Goal: Information Seeking & Learning: Check status

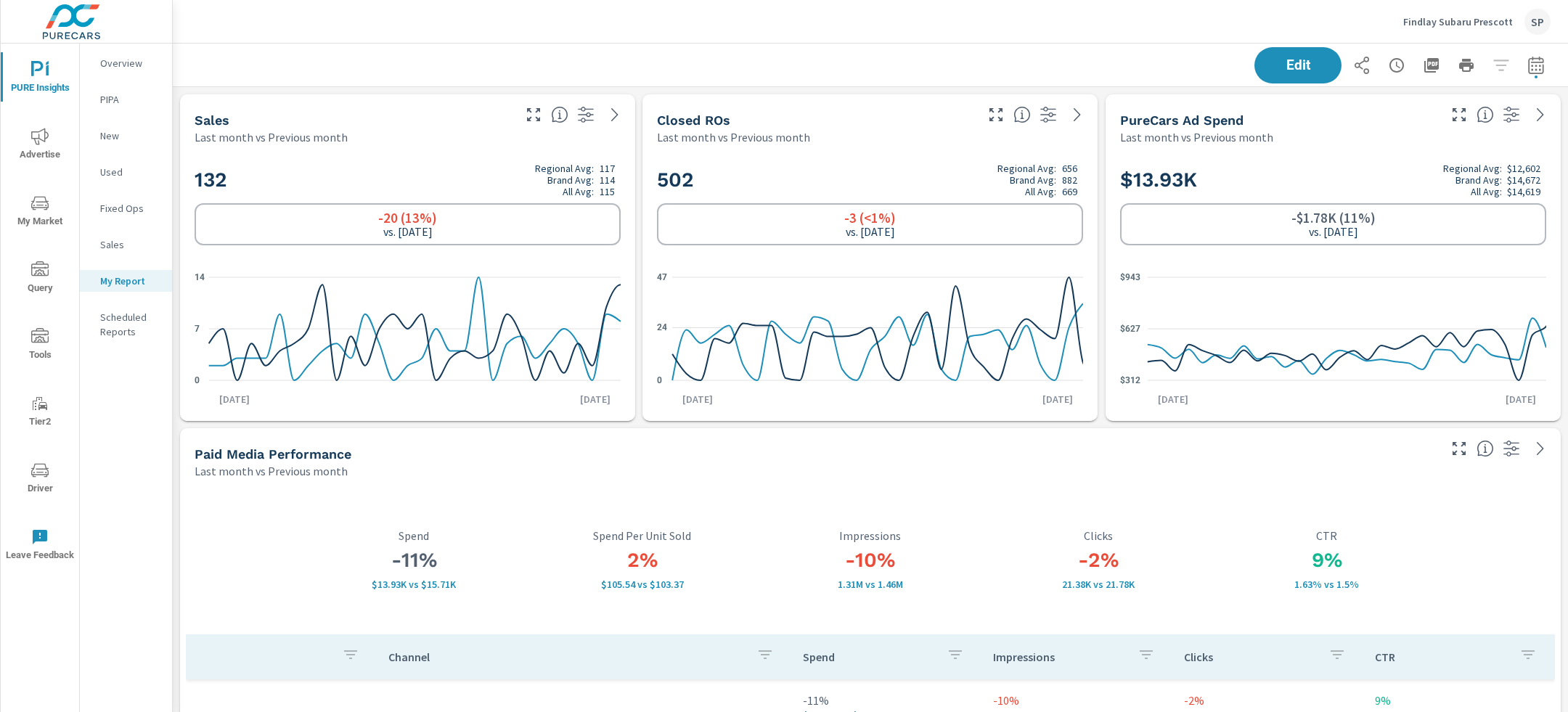
scroll to position [6355, 1396]
click at [1443, 24] on p "Findlay Subaru Prescott" at bounding box center [1458, 21] width 110 height 13
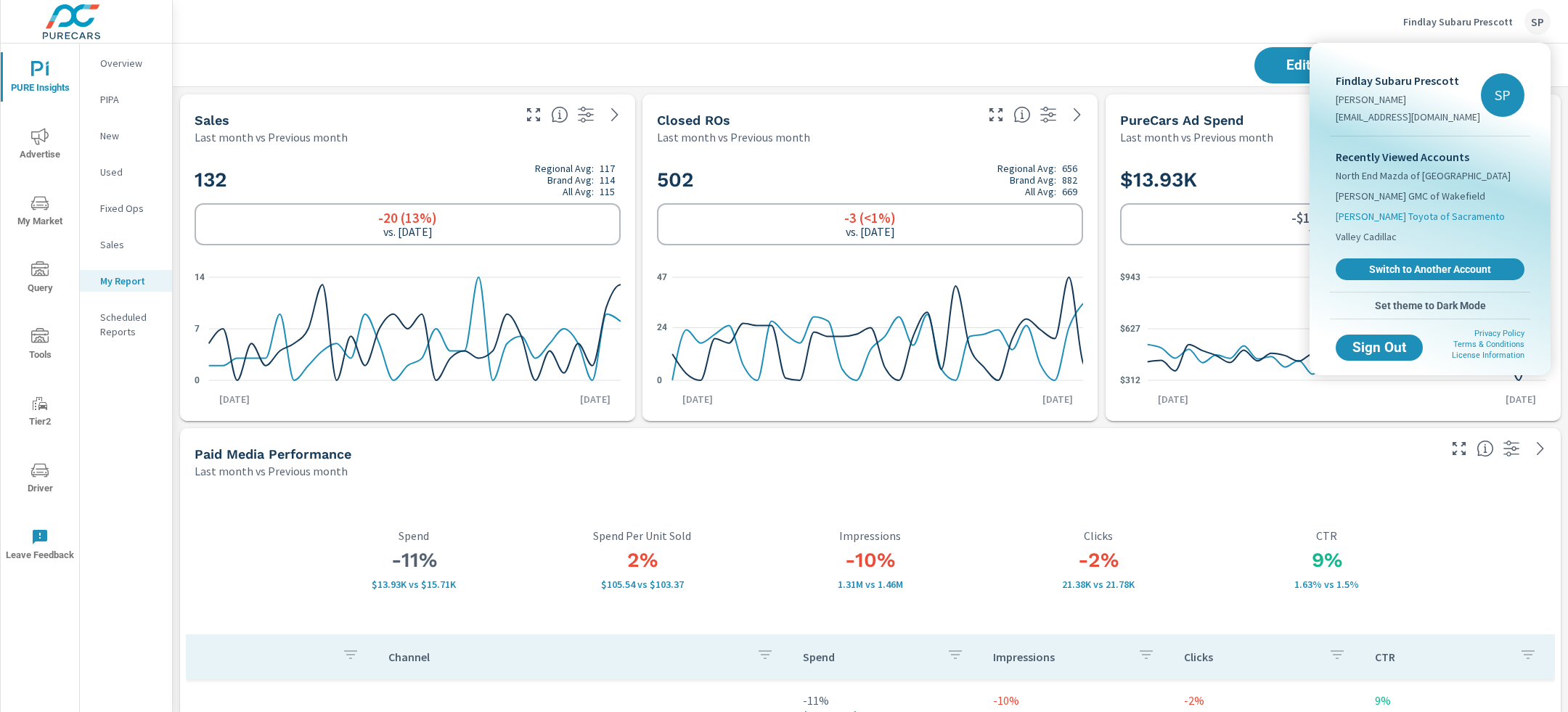
click at [1410, 219] on span "[PERSON_NAME] Toyota of Sacramento" at bounding box center [1420, 216] width 169 height 15
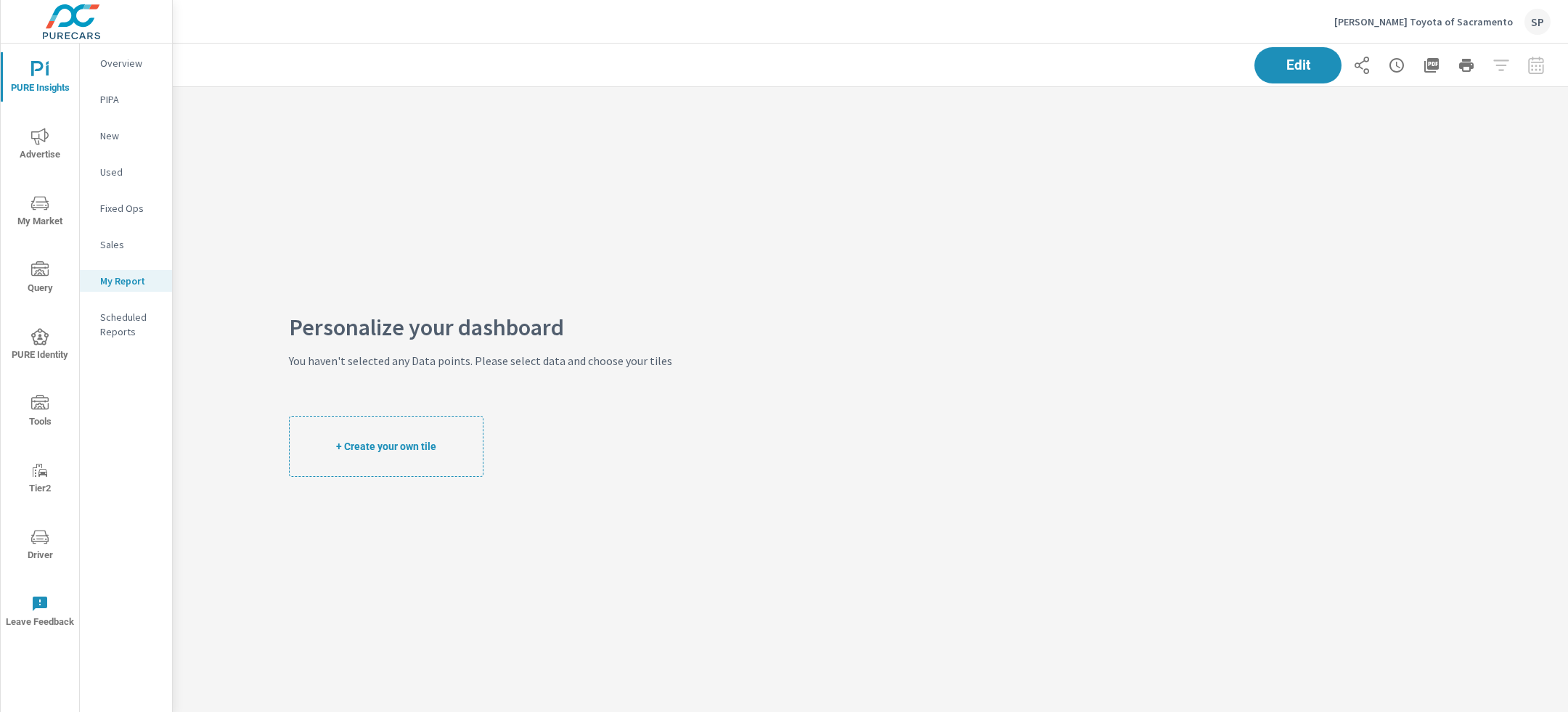
click at [42, 146] on span "Advertise" at bounding box center [40, 146] width 70 height 36
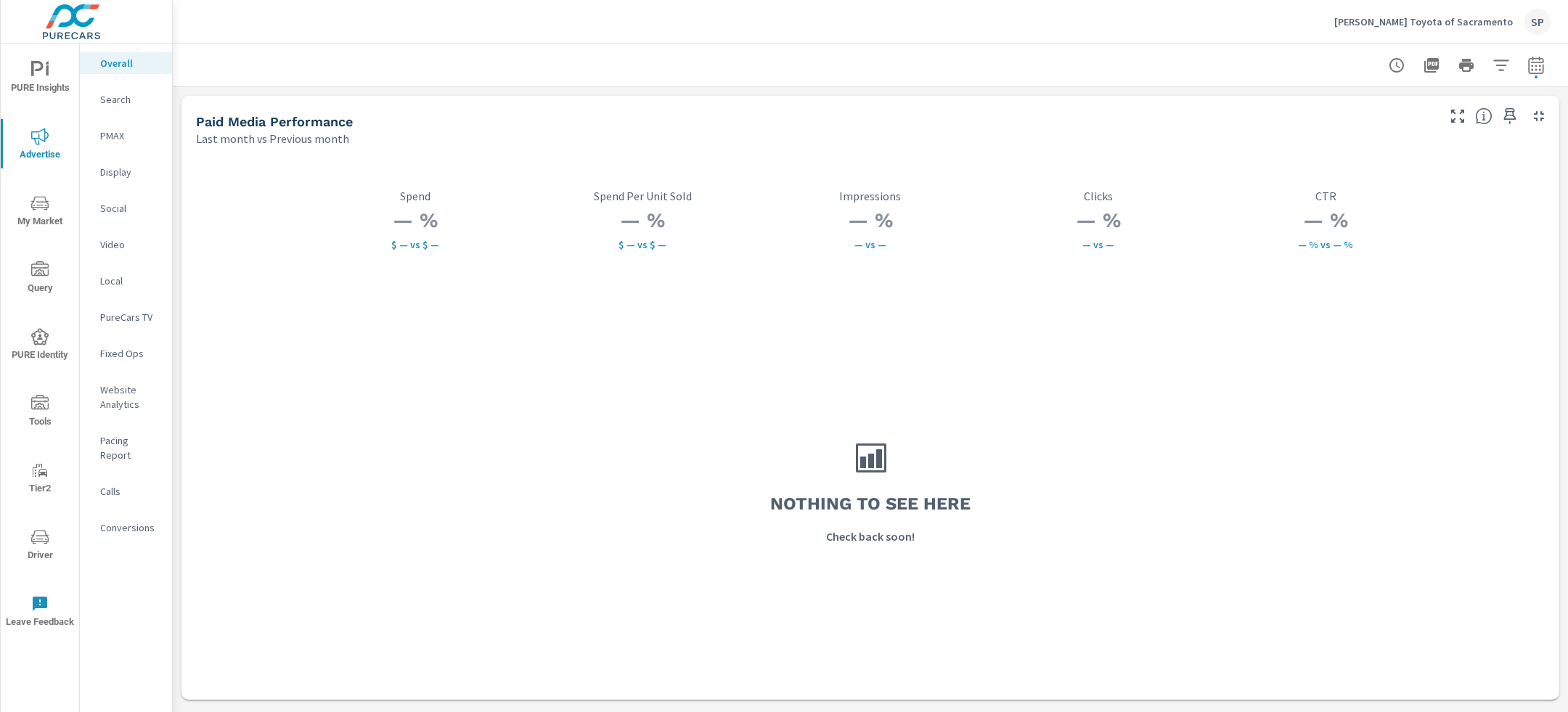
click at [1537, 72] on icon "button" at bounding box center [1535, 65] width 17 height 17
select select "Last month"
select select "Previous month"
click at [1401, 135] on select "Custom [DATE] Last week Last 7 days Last 14 days Last 30 days Last 45 days Last…" at bounding box center [1420, 126] width 146 height 29
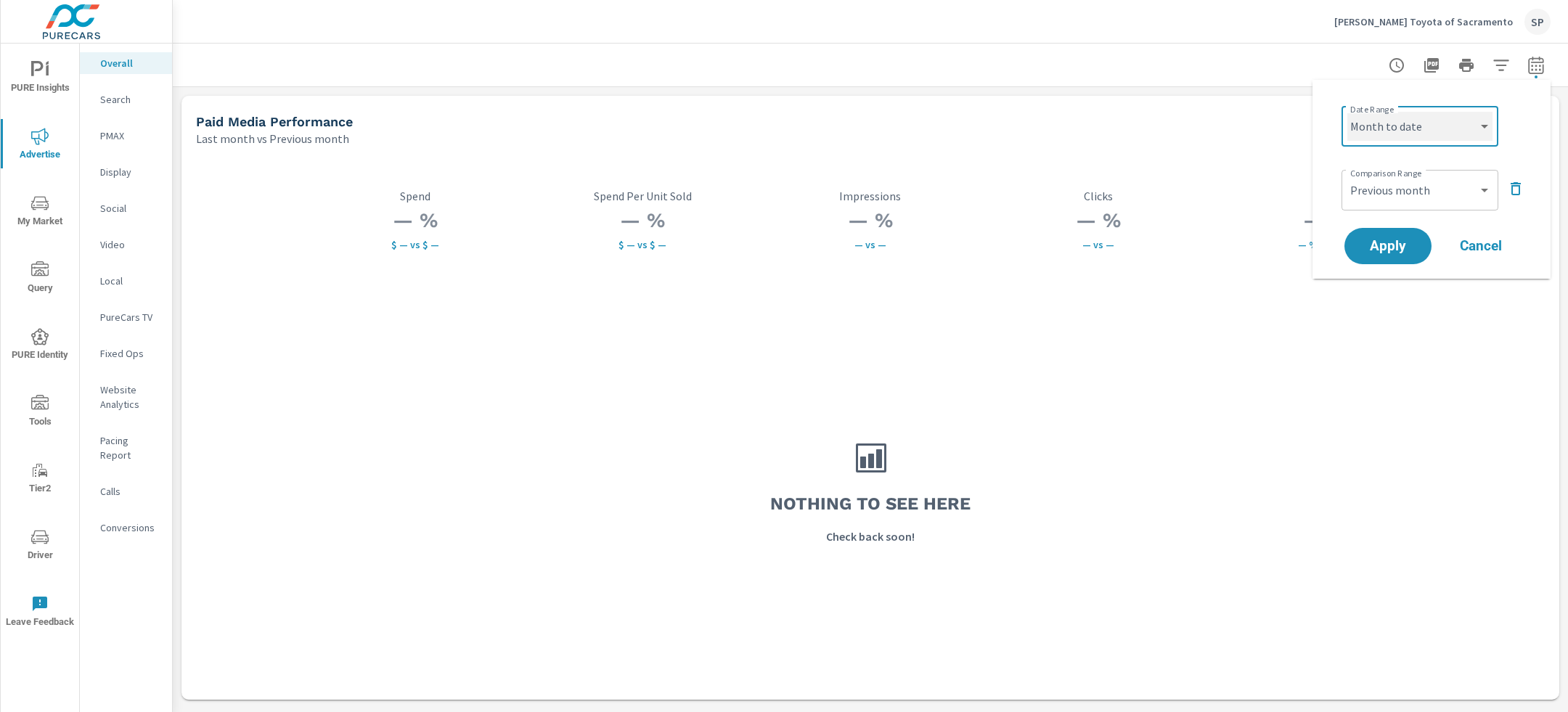
click at [1348, 112] on select "Custom [DATE] Last week Last 7 days Last 14 days Last 30 days Last 45 days Last…" at bounding box center [1420, 126] width 146 height 29
select select "Month to date"
click at [1514, 188] on icon "button" at bounding box center [1515, 188] width 17 height 17
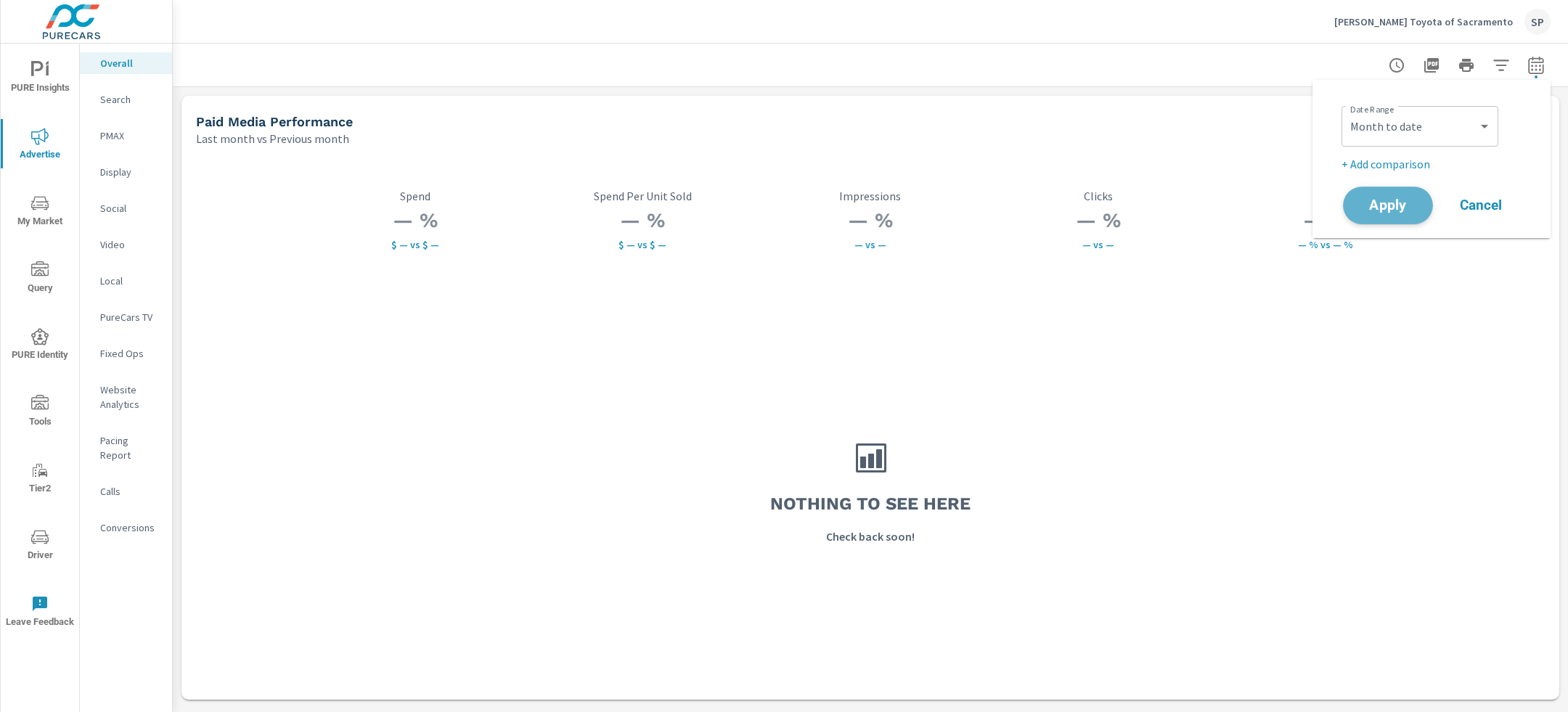
click at [1388, 205] on span "Apply" at bounding box center [1389, 206] width 60 height 14
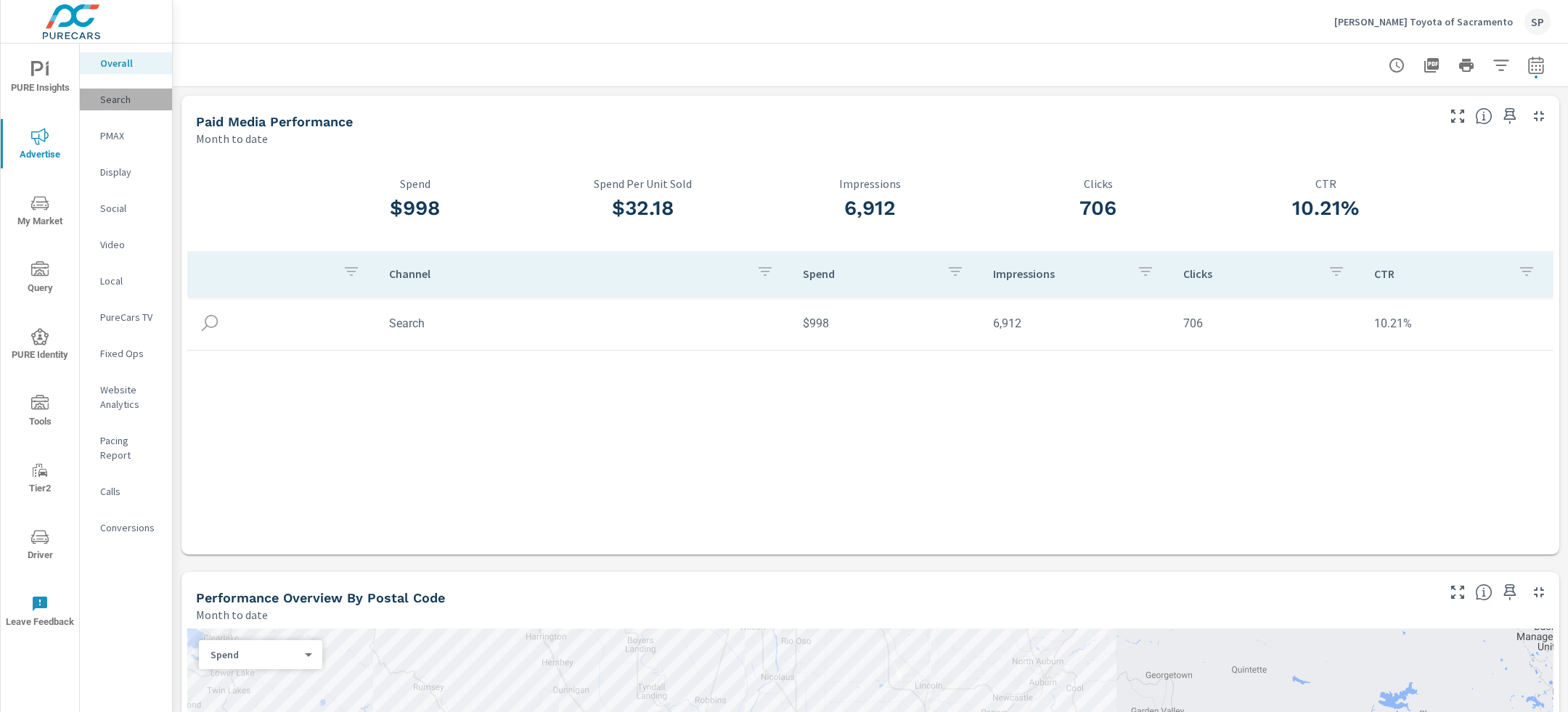
click at [122, 96] on p "Search" at bounding box center [130, 99] width 60 height 15
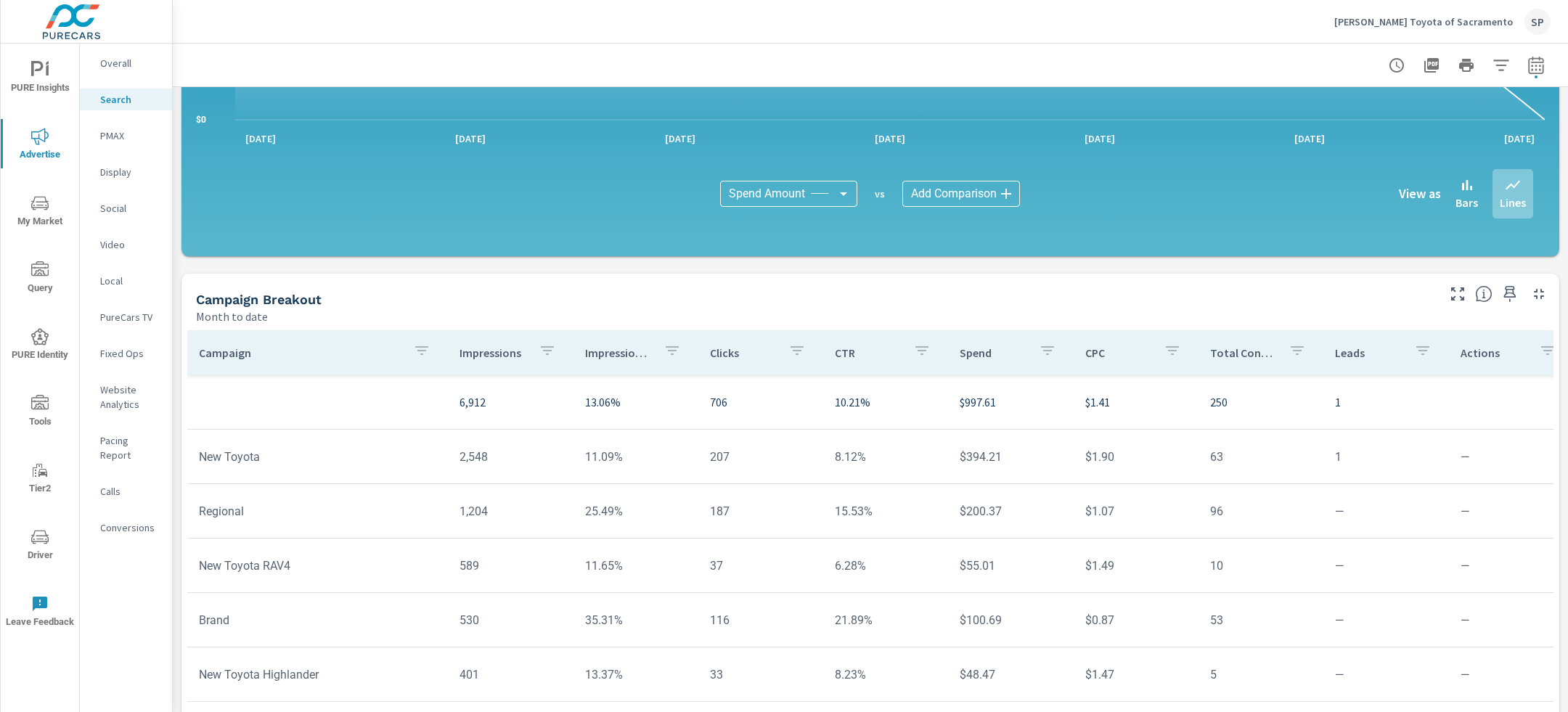
scroll to position [923, 0]
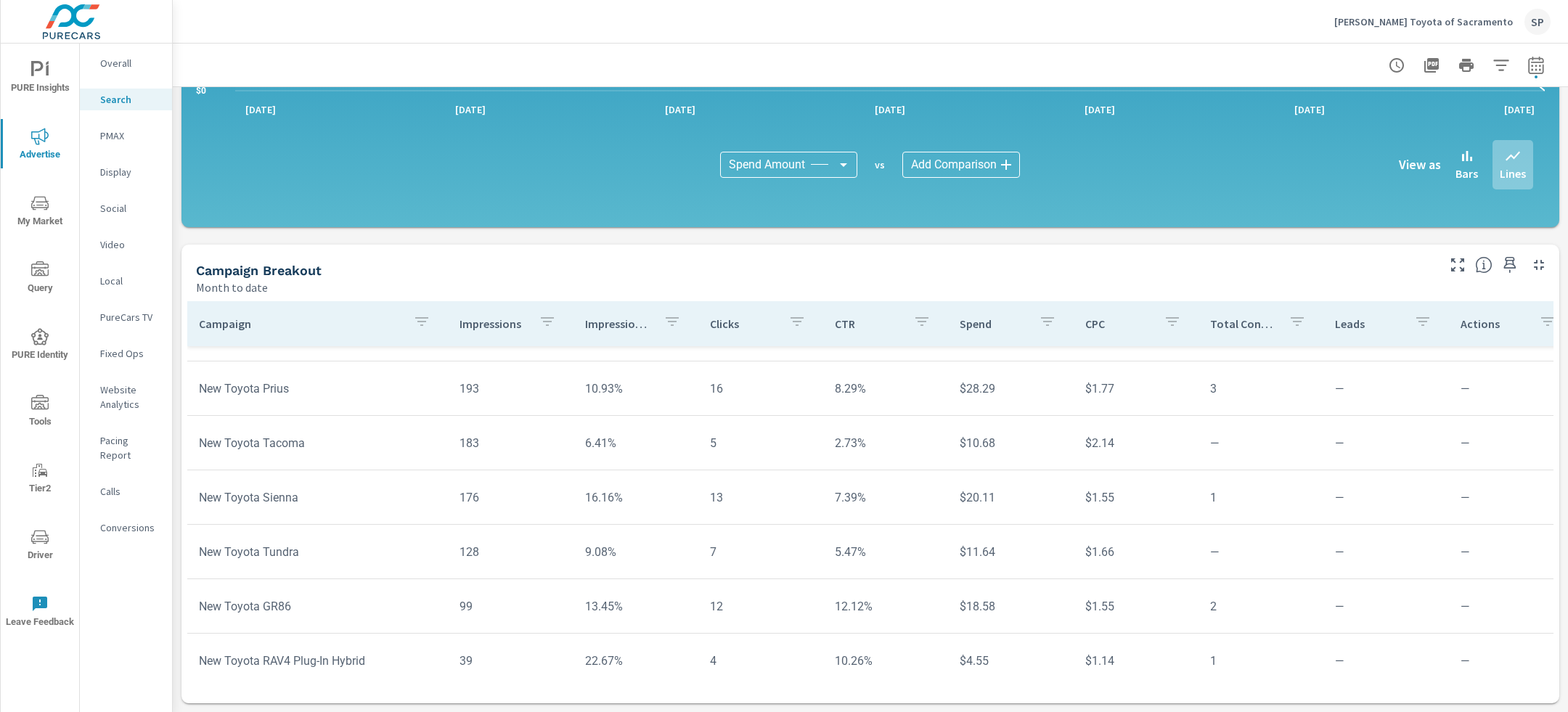
scroll to position [541, 0]
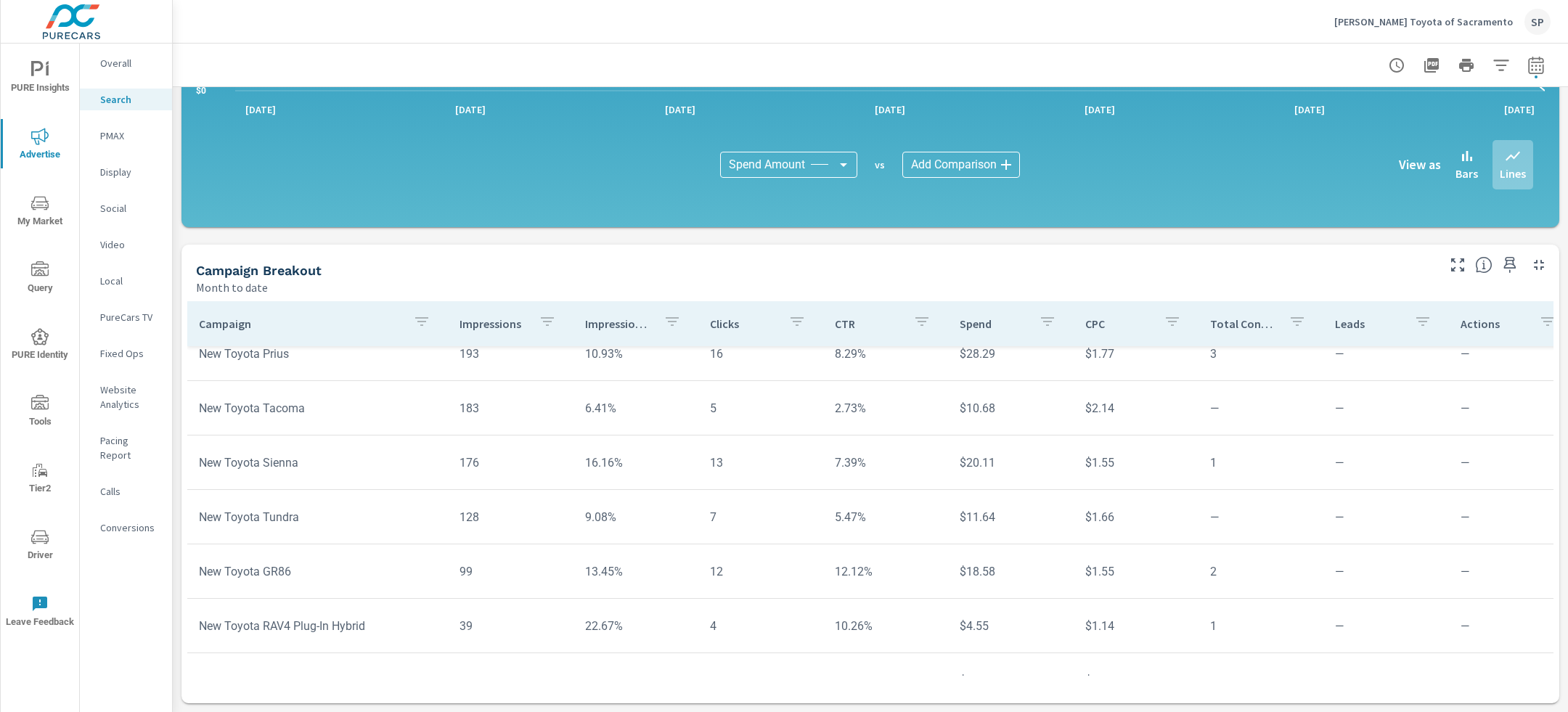
scroll to position [392, 0]
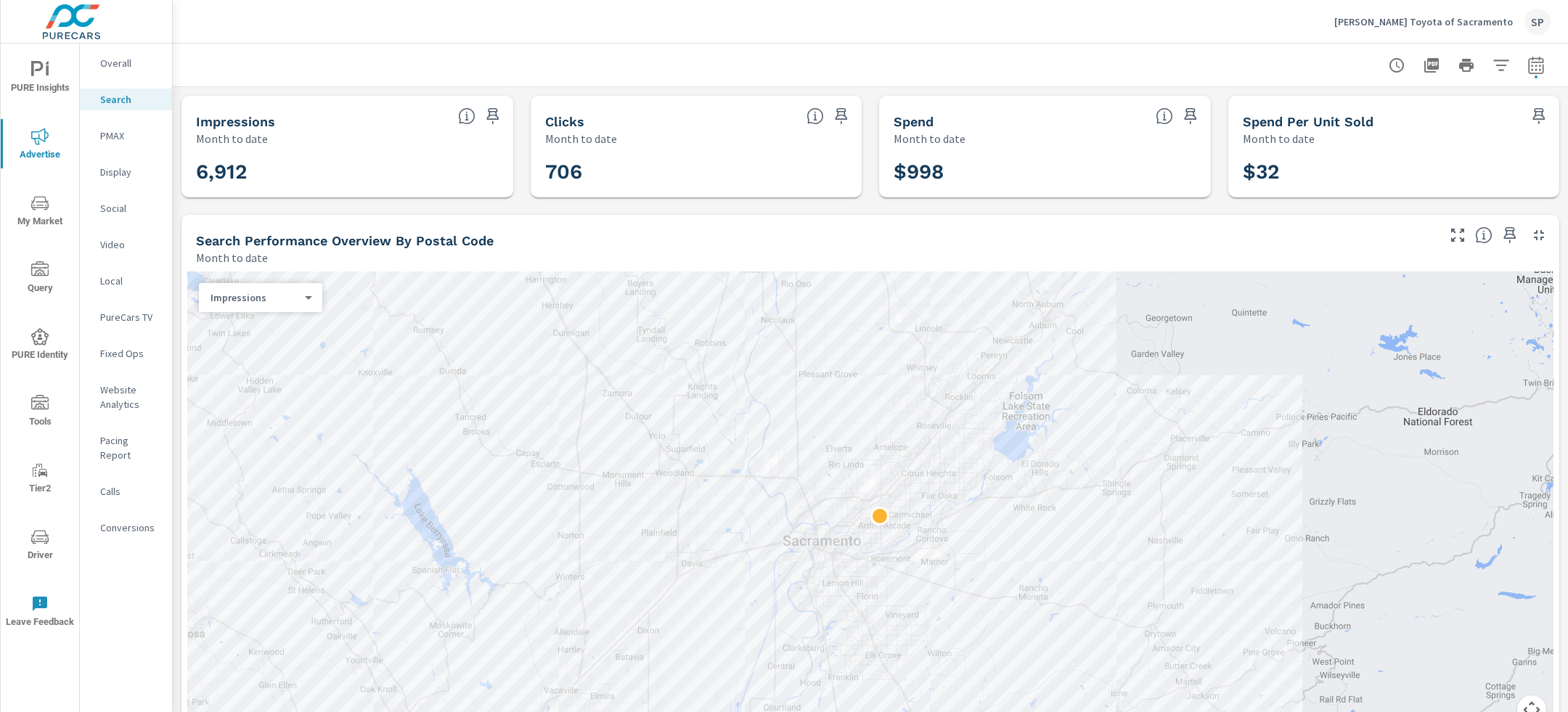
click at [266, 288] on div "Impressions 0 ​" at bounding box center [261, 297] width 124 height 29
click at [272, 295] on body "PURE Insights Advertise My Market Query PURE Identity Tools Tier2 Driver Leave …" at bounding box center [784, 356] width 1568 height 712
click at [258, 320] on li "Clicks" at bounding box center [255, 320] width 112 height 23
click at [267, 298] on body "PURE Insights Advertise My Market Query PURE Identity Tools Tier2 Driver Leave …" at bounding box center [784, 356] width 1568 height 712
click at [267, 327] on li "Spend" at bounding box center [255, 320] width 112 height 23
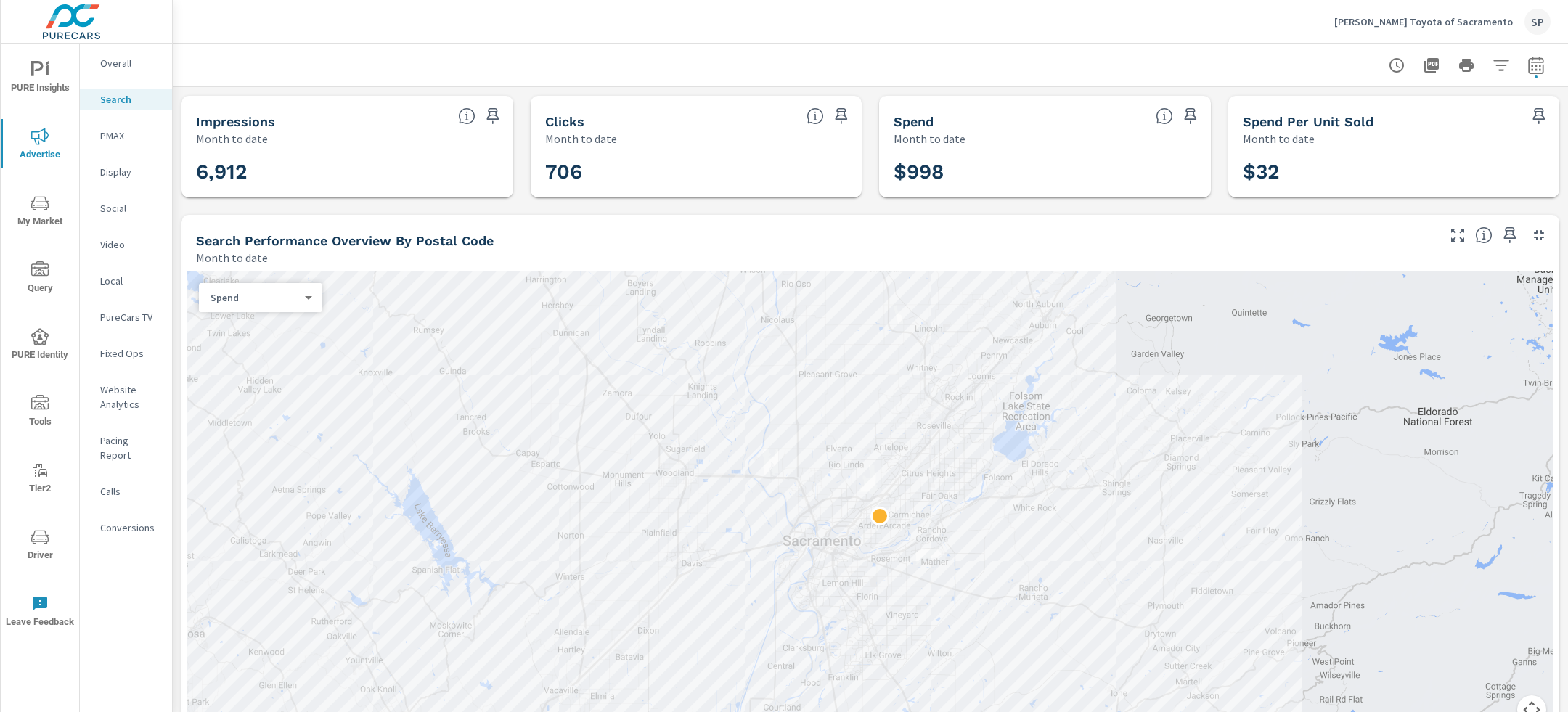
click at [294, 299] on body "PURE Insights Advertise My Market Query PURE Identity Tools Tier2 Driver Leave …" at bounding box center [784, 356] width 1568 height 712
click at [276, 245] on li "Impressions" at bounding box center [255, 250] width 112 height 23
click at [128, 579] on div "Overall Search PMAX Display Social Video Local PureCars TV Fixed Ops Website An…" at bounding box center [126, 378] width 92 height 669
click at [112, 134] on p "PMAX" at bounding box center [130, 136] width 60 height 15
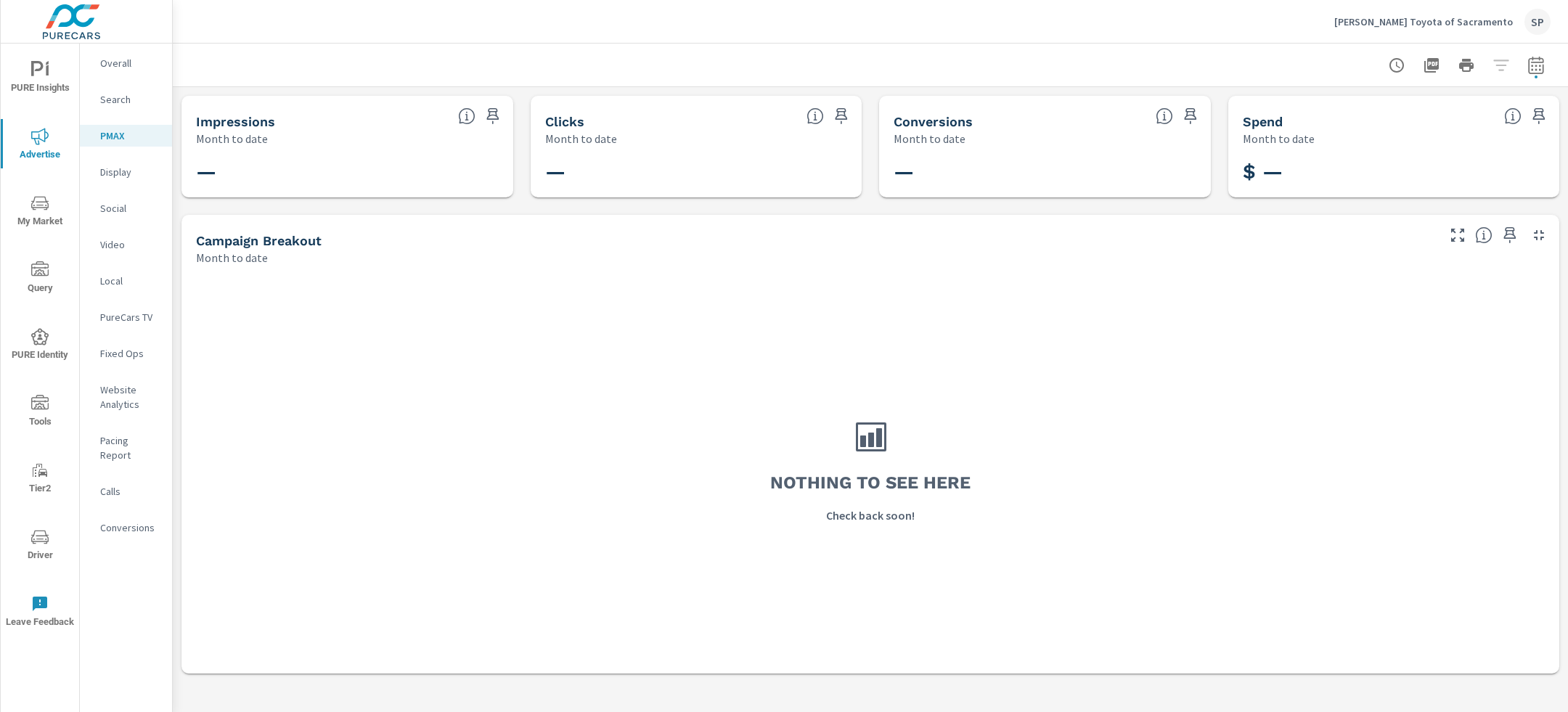
click at [117, 97] on p "Search" at bounding box center [130, 99] width 60 height 15
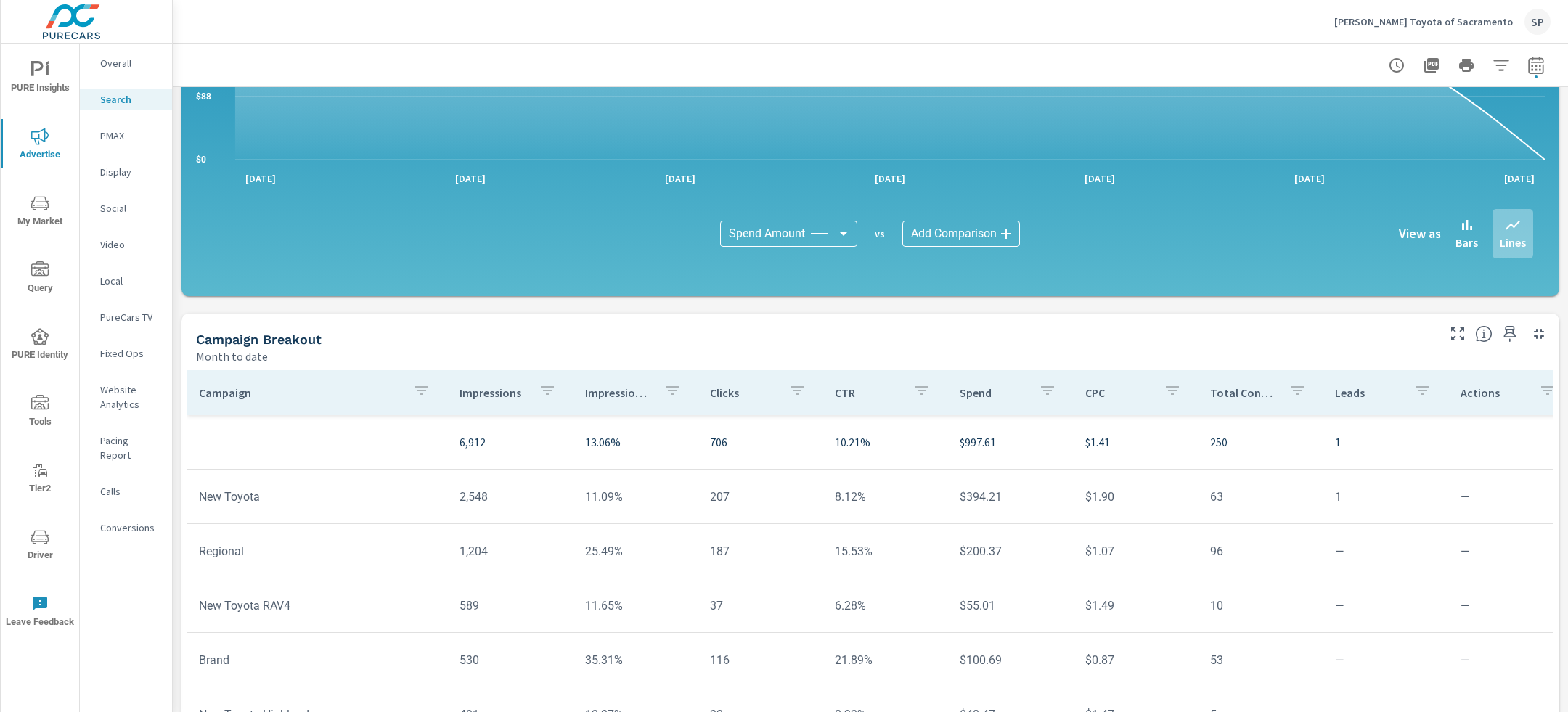
scroll to position [923, 0]
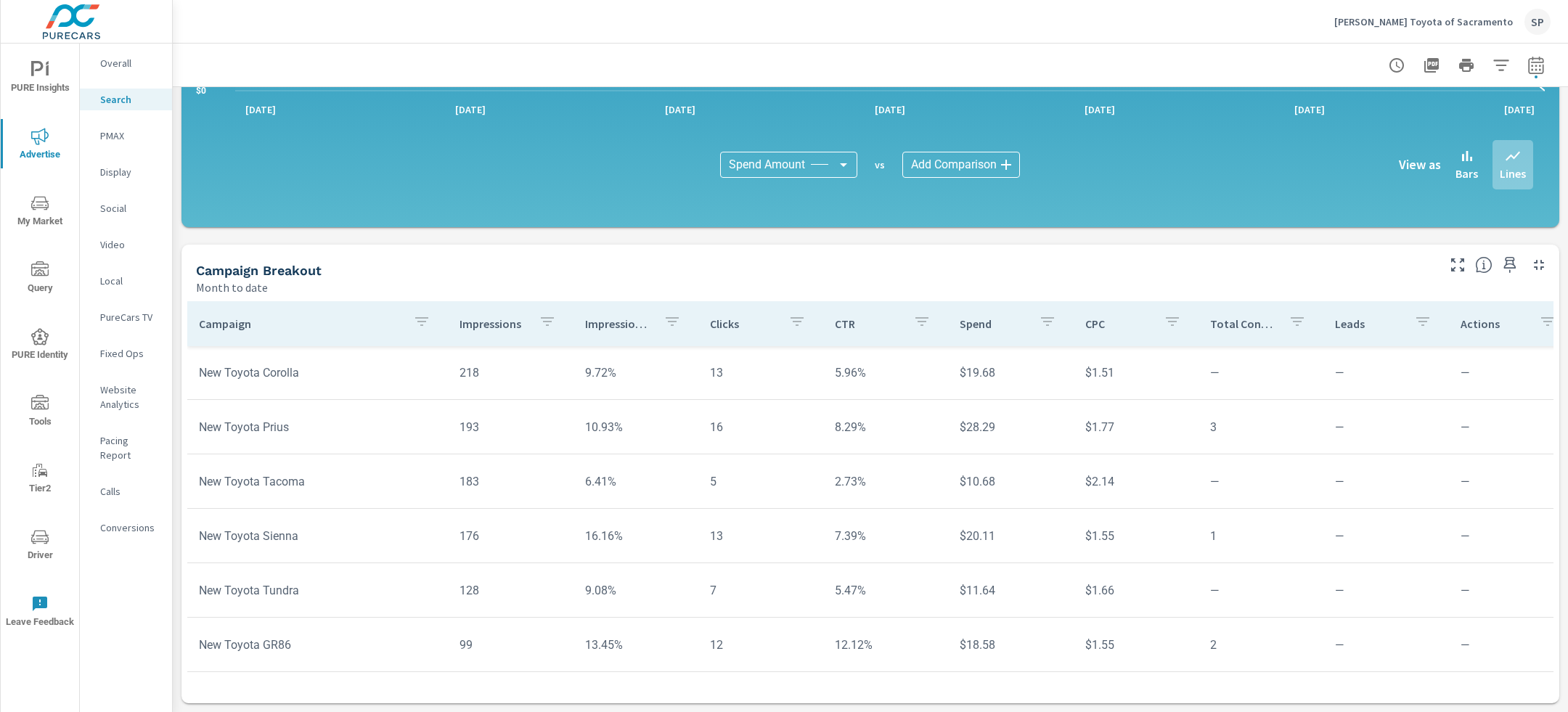
scroll to position [541, 0]
click at [117, 63] on p "Overall" at bounding box center [130, 63] width 60 height 15
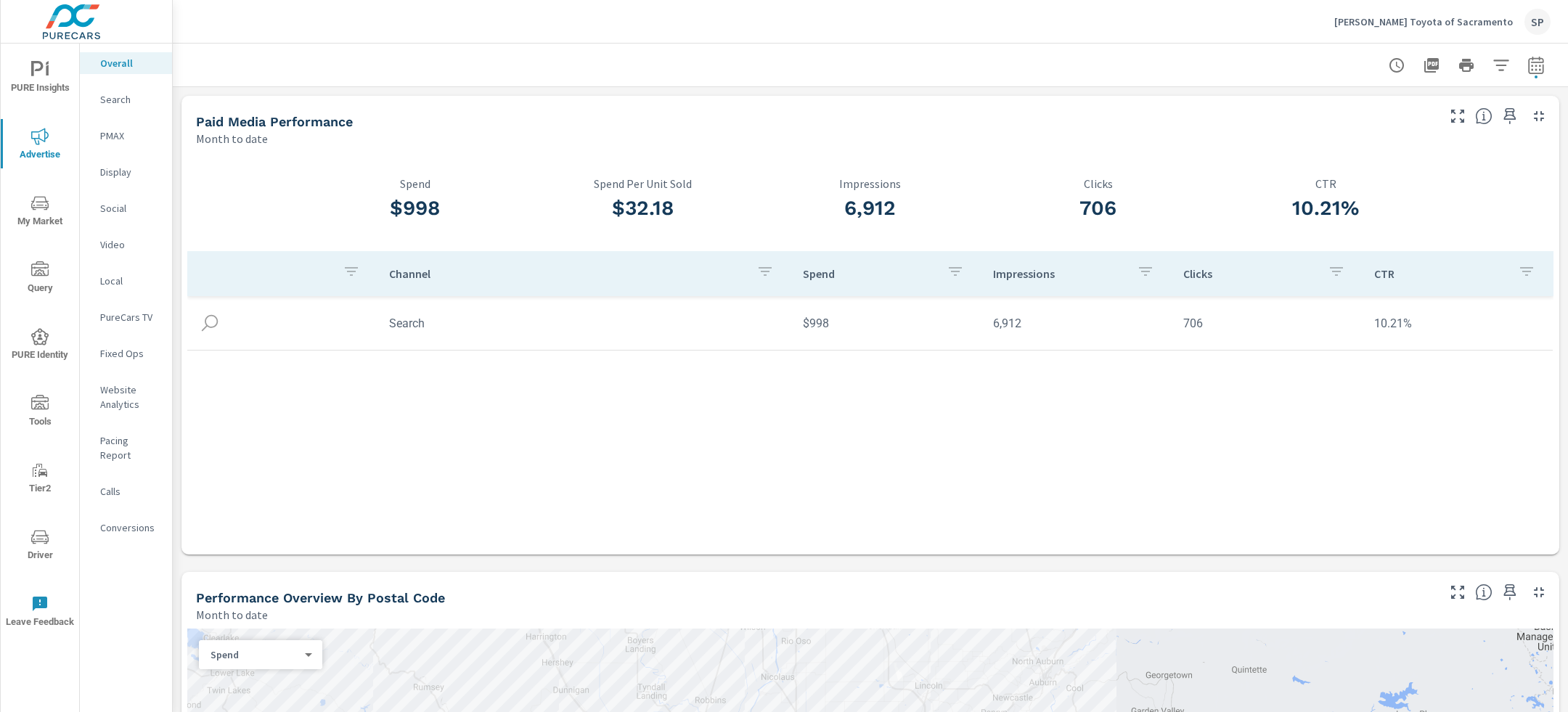
click at [487, 42] on div "[PERSON_NAME] Toyota of Sacramento SP" at bounding box center [870, 21] width 1361 height 43
